Goal: Check status: Check status

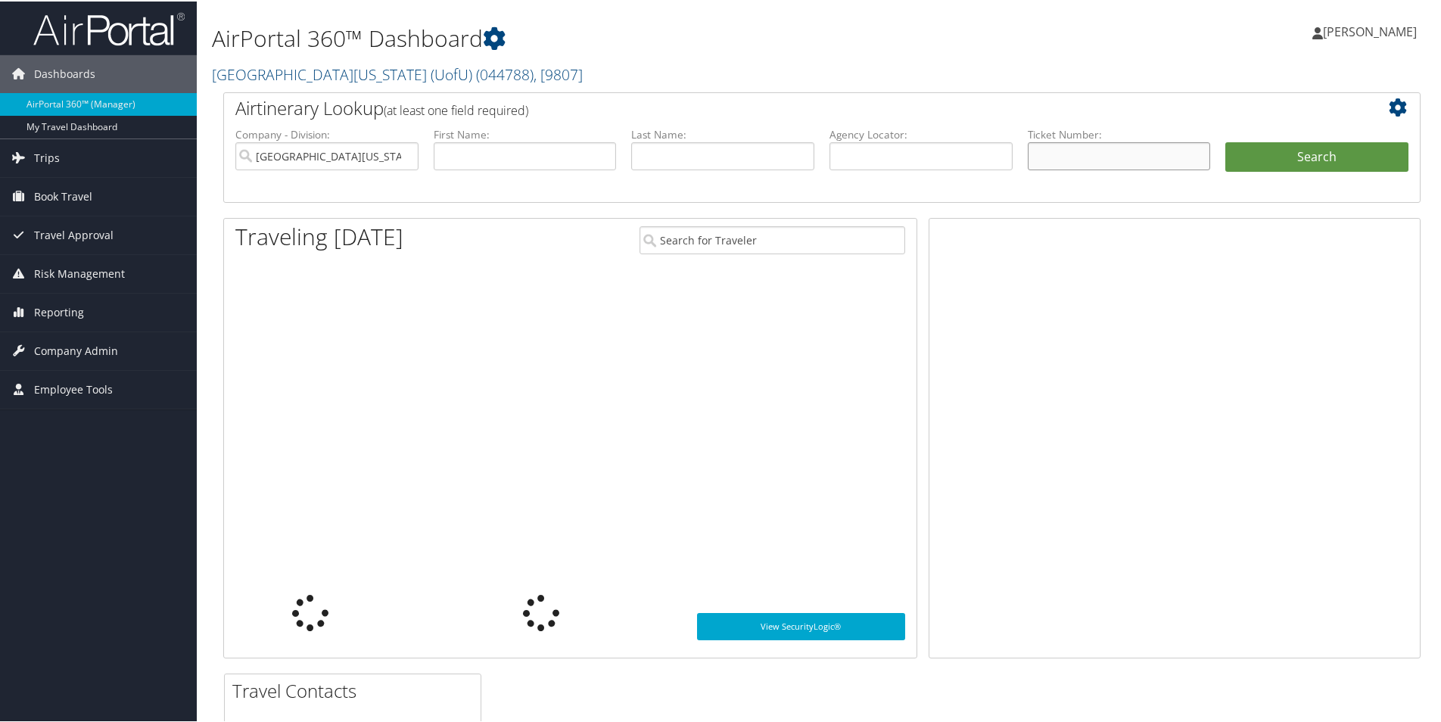
click at [1164, 157] on input "text" at bounding box center [1118, 155] width 183 height 28
paste input "0067310342725"
type input "0067310342725"
click at [1266, 157] on button "Search" at bounding box center [1316, 156] width 183 height 30
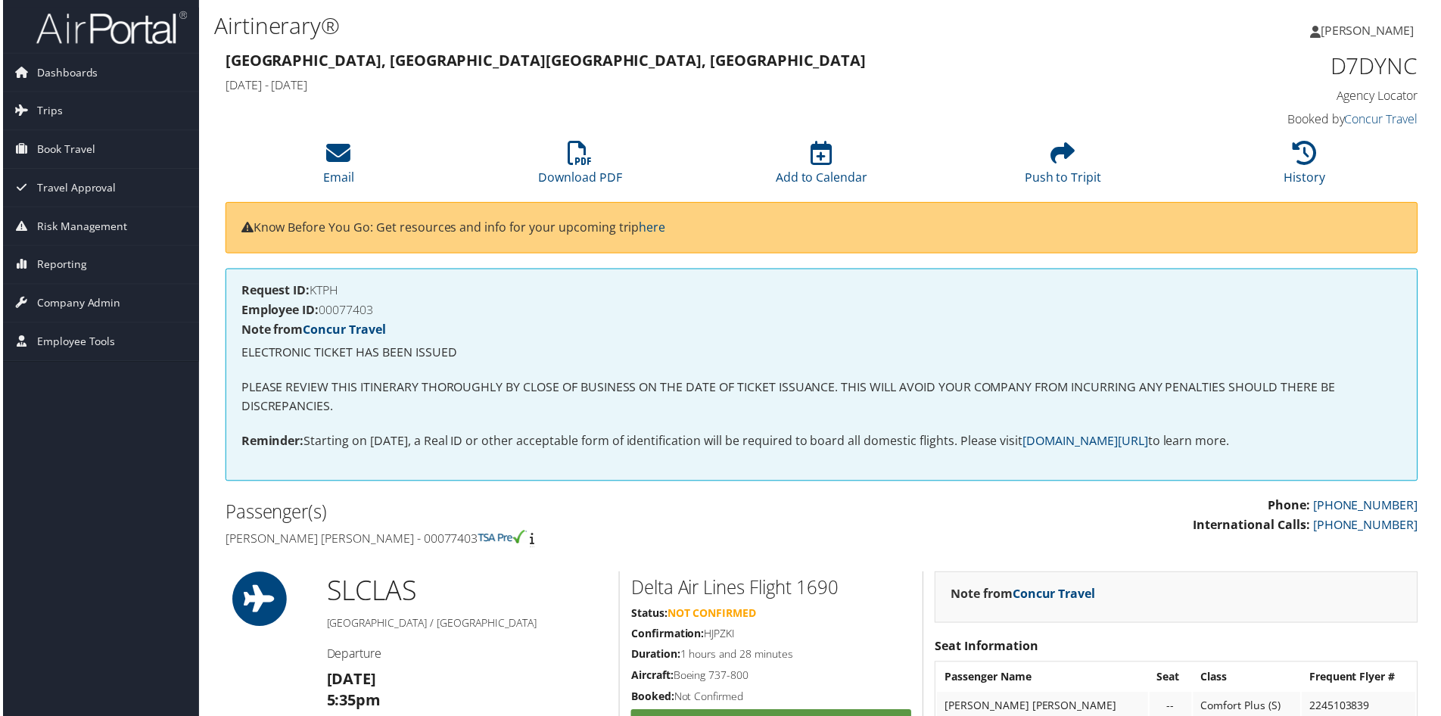
click at [359, 316] on h4 "Employee ID: 00077403" at bounding box center [821, 311] width 1165 height 12
copy h4 "00077403"
